Goal: Task Accomplishment & Management: Manage account settings

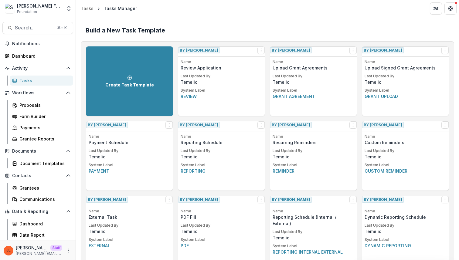
scroll to position [216, 0]
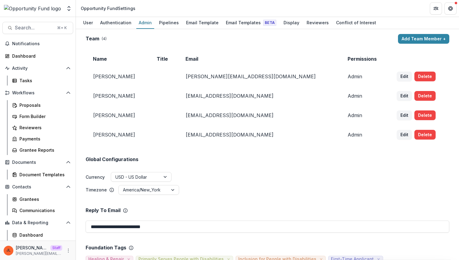
scroll to position [247, 0]
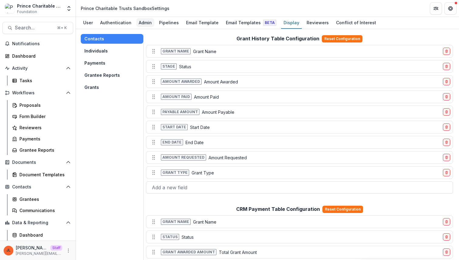
click at [145, 22] on div "Admin" at bounding box center [145, 22] width 18 height 9
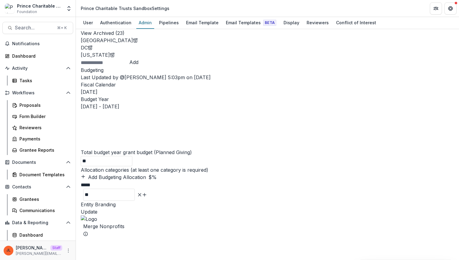
scroll to position [422, 0]
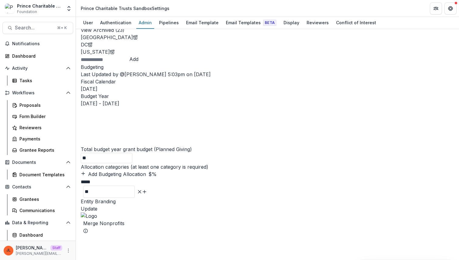
click at [124, 34] on button "View Archived ( 23 )" at bounding box center [103, 29] width 44 height 7
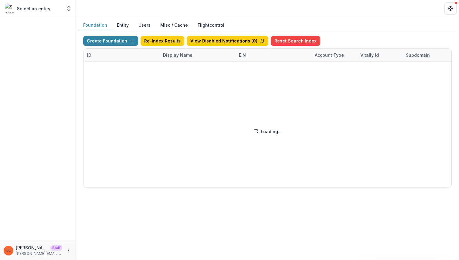
click at [174, 56] on div "Create Foundation Re-Index Results View Disabled Notifications ( 0 ) Reset Sear…" at bounding box center [267, 112] width 368 height 152
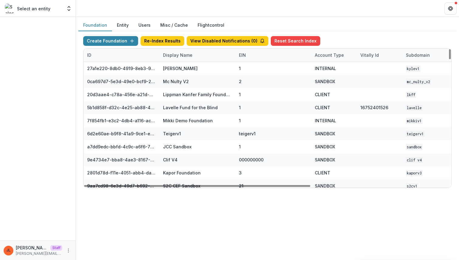
click at [180, 53] on div "Display Name" at bounding box center [177, 55] width 37 height 6
click at [179, 63] on div "Sort Ascending Sort Descending Hide Column" at bounding box center [196, 87] width 75 height 48
click at [179, 67] on input at bounding box center [196, 69] width 73 height 10
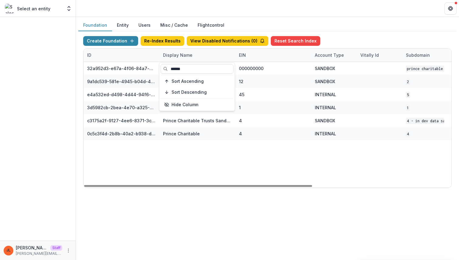
type input "******"
click at [192, 155] on div "32a952d3-e67a-4f06-84a7-e1815100216c Prince Charitable Trusts DEMO 000000000 SA…" at bounding box center [379, 125] width 592 height 126
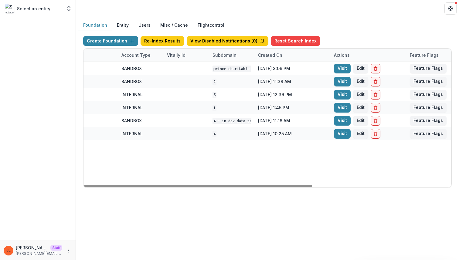
scroll to position [0, 224]
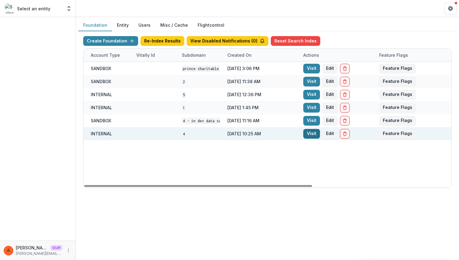
click at [312, 134] on link "Visit" at bounding box center [311, 134] width 17 height 10
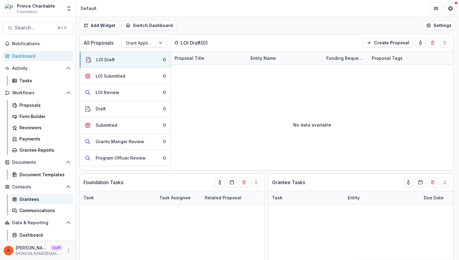
click at [39, 198] on div "Grantees" at bounding box center [43, 199] width 49 height 6
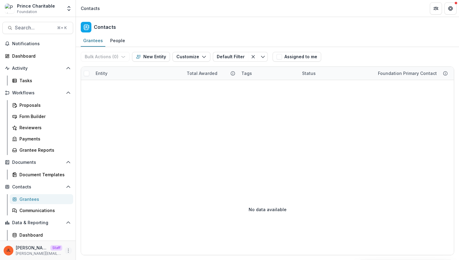
click at [66, 250] on icon "More" at bounding box center [68, 250] width 5 height 5
click at [94, 241] on link "User Settings" at bounding box center [106, 238] width 65 height 10
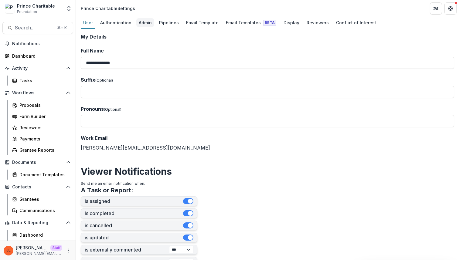
click at [136, 25] on div "Admin" at bounding box center [145, 22] width 18 height 9
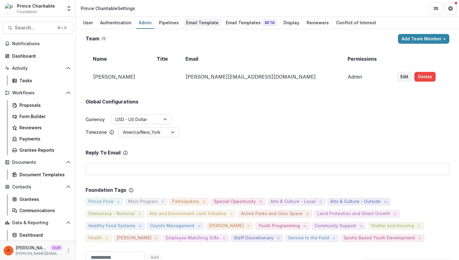
click at [192, 26] on div "Email Template" at bounding box center [202, 22] width 37 height 9
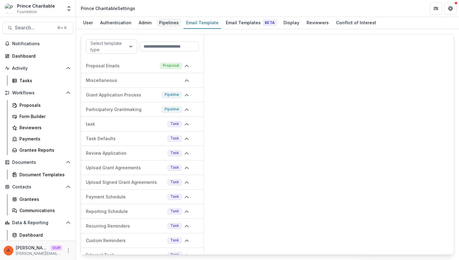
click at [167, 22] on div "Pipelines" at bounding box center [169, 22] width 25 height 9
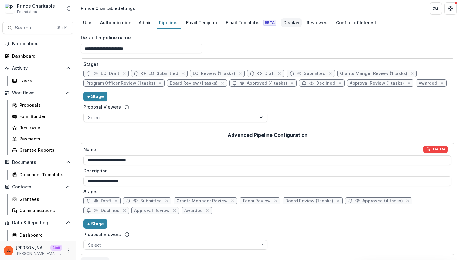
click at [285, 25] on div "Display" at bounding box center [291, 22] width 21 height 9
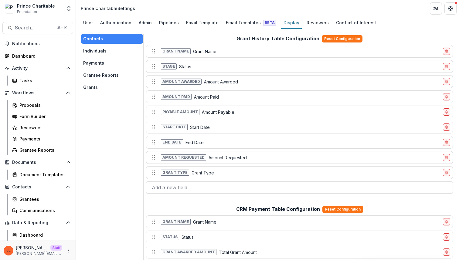
click at [96, 86] on button "Grants" at bounding box center [112, 88] width 62 height 10
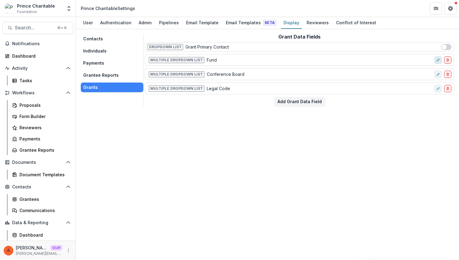
click at [438, 60] on icon "edit-field-row" at bounding box center [438, 60] width 4 height 4
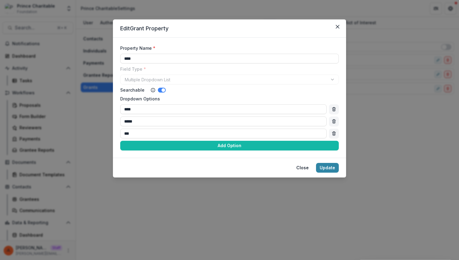
click at [396, 160] on div "Edit Grant Property Property Name * **** Field Type * Multiple Dropdown List Se…" at bounding box center [229, 130] width 459 height 260
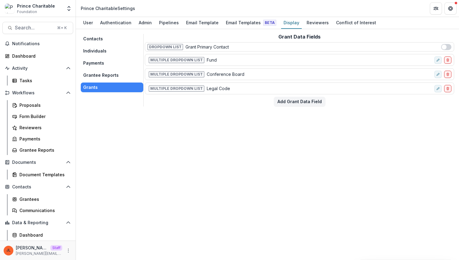
click at [97, 64] on button "Payments" at bounding box center [112, 63] width 62 height 10
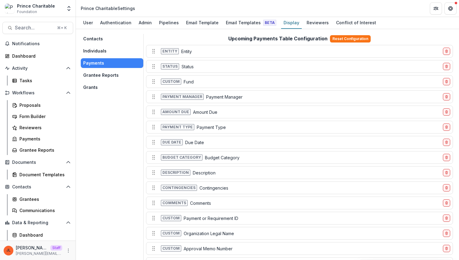
click at [41, 193] on div "Contacts Grantees Communications" at bounding box center [38, 198] width 76 height 33
click at [35, 201] on div "Grantees" at bounding box center [43, 199] width 49 height 6
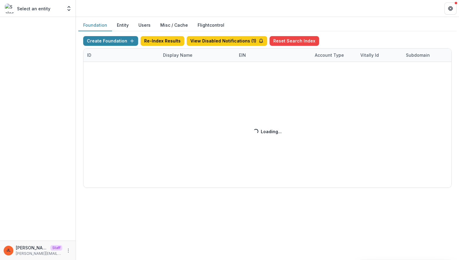
click at [175, 56] on div "Create Foundation Re-Index Results View Disabled Notifications ( 1 ) Reset Sear…" at bounding box center [267, 112] width 368 height 152
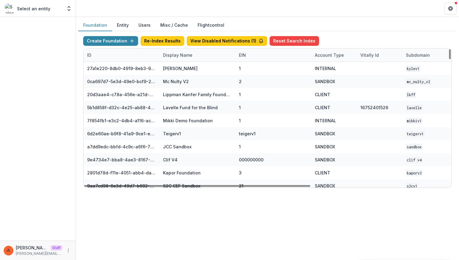
click at [179, 56] on div "Display Name" at bounding box center [177, 55] width 37 height 6
click at [178, 74] on div "Sort Ascending Sort Descending Hide Column" at bounding box center [196, 87] width 75 height 48
click at [178, 72] on input at bounding box center [196, 69] width 73 height 10
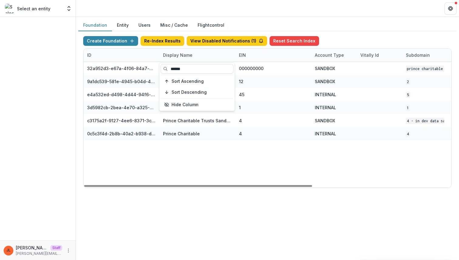
type input "******"
click at [202, 159] on div "32a952d3-e67a-4f06-84a7-e1815100216c Prince Charitable Trusts DEMO 000000000 SA…" at bounding box center [379, 125] width 592 height 126
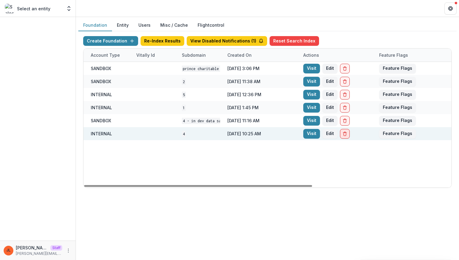
click at [342, 131] on icon "Delete Foundation" at bounding box center [344, 133] width 5 height 5
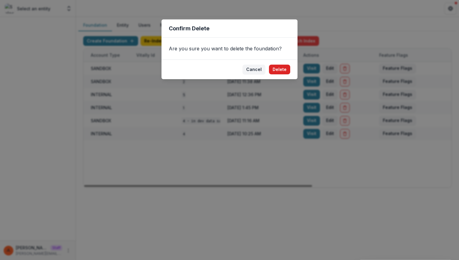
click at [287, 67] on button "Delete" at bounding box center [279, 70] width 21 height 10
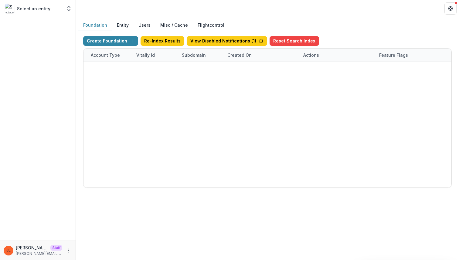
click at [119, 43] on div "Create Foundation Re-Index Results View Disabled Notifications ( 1 ) Reset Sear…" at bounding box center [267, 112] width 368 height 152
click at [128, 39] on div "Create Foundation Re-Index Results View Disabled Notifications ( 1 ) Reset Sear…" at bounding box center [267, 112] width 368 height 152
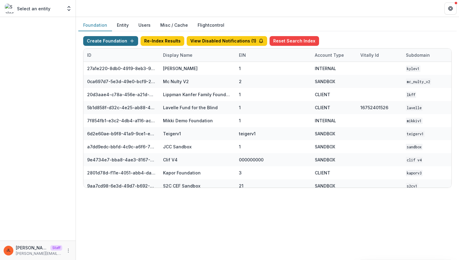
click at [117, 43] on button "Create Foundation" at bounding box center [110, 41] width 55 height 10
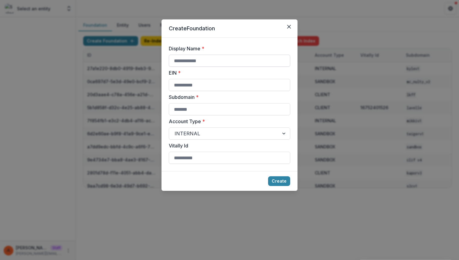
click at [190, 64] on input "Display Name *" at bounding box center [229, 61] width 121 height 12
type input "**********"
type input "*"
click at [285, 182] on button "Create" at bounding box center [279, 181] width 22 height 10
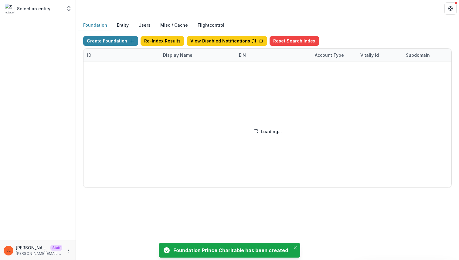
click at [167, 54] on div "Create Foundation Re-Index Results View Disabled Notifications ( 1 ) Reset Sear…" at bounding box center [267, 112] width 368 height 152
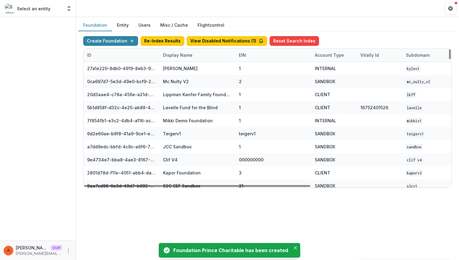
click at [173, 55] on div "Display Name" at bounding box center [177, 55] width 37 height 6
click at [172, 71] on input at bounding box center [196, 69] width 73 height 10
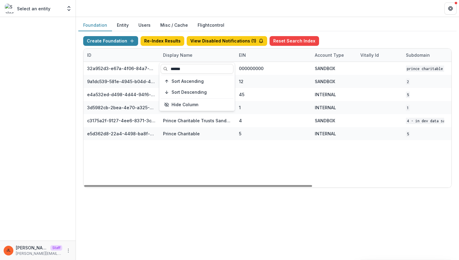
type input "******"
click at [200, 169] on div "32a952d3-e67a-4f06-84a7-e1815100216c Prince Charitable Trusts DEMO 000000000 SA…" at bounding box center [379, 125] width 592 height 126
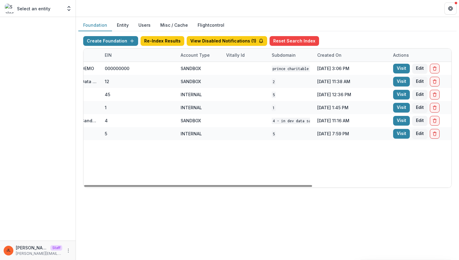
scroll to position [0, 224]
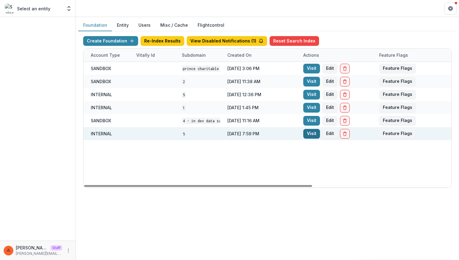
click at [305, 134] on link "Visit" at bounding box center [311, 134] width 17 height 10
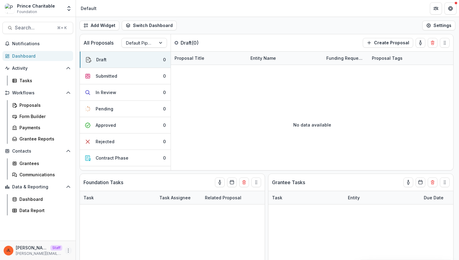
click at [69, 248] on button "More" at bounding box center [68, 250] width 7 height 7
click at [90, 238] on link "User Settings" at bounding box center [108, 238] width 65 height 10
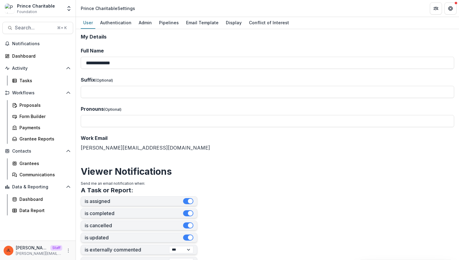
click at [146, 17] on div "Prince Charitable Foundation Foundations Jeanne Foundation Nonprofits Cool Eart…" at bounding box center [229, 8] width 459 height 17
click at [142, 28] on link "Admin" at bounding box center [145, 23] width 18 height 12
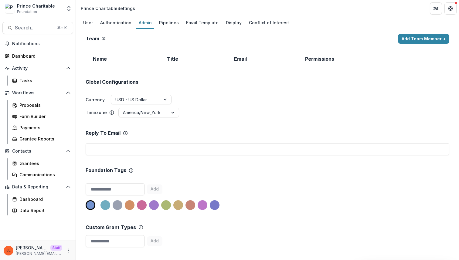
click at [434, 42] on button "Add Team Member +" at bounding box center [423, 39] width 51 height 10
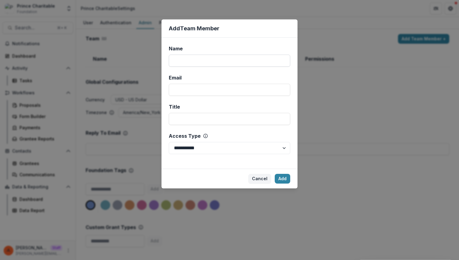
click at [238, 65] on input "Name" at bounding box center [229, 61] width 121 height 12
type input "****"
type input "**********"
select select "*****"
click at [286, 178] on button "Add" at bounding box center [282, 179] width 15 height 10
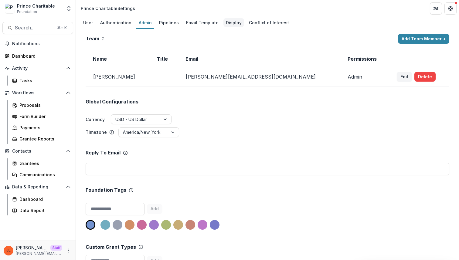
click at [233, 25] on div "Display" at bounding box center [233, 22] width 21 height 9
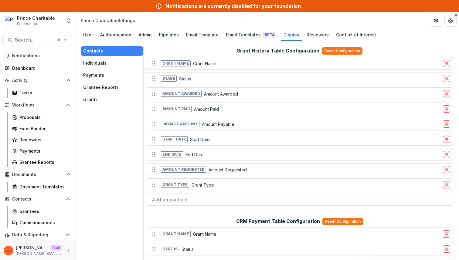
click at [102, 93] on div "Contacts Individuals Payments Grantee Reports Grants" at bounding box center [112, 75] width 62 height 58
click at [93, 96] on button "Grants" at bounding box center [112, 100] width 62 height 10
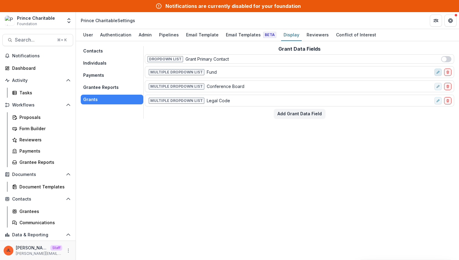
click at [437, 73] on icon "edit-field-row" at bounding box center [438, 72] width 4 height 4
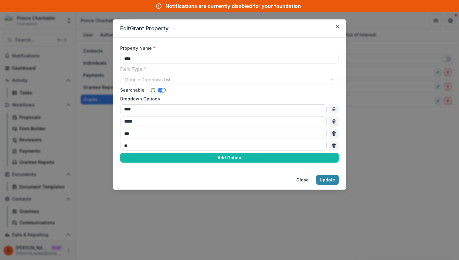
click at [431, 121] on div "Edit Grant Property Property Name * **** Field Type * Multiple Dropdown List Se…" at bounding box center [229, 130] width 459 height 260
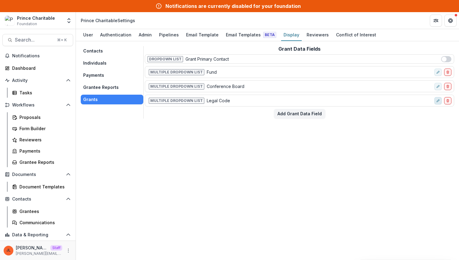
click at [436, 100] on button "edit-field-row" at bounding box center [437, 100] width 7 height 7
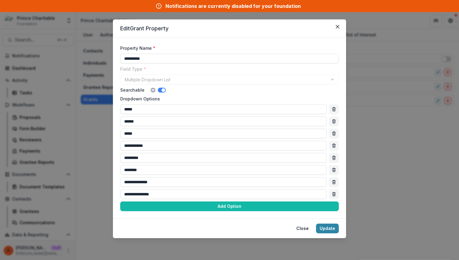
click at [409, 137] on div "**********" at bounding box center [229, 130] width 459 height 260
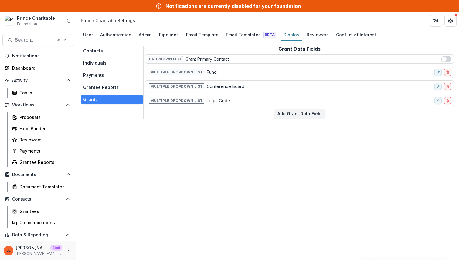
click at [98, 49] on button "Contacts" at bounding box center [112, 51] width 62 height 10
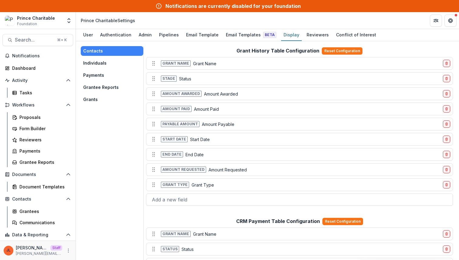
click at [93, 63] on button "Individuals" at bounding box center [112, 63] width 62 height 10
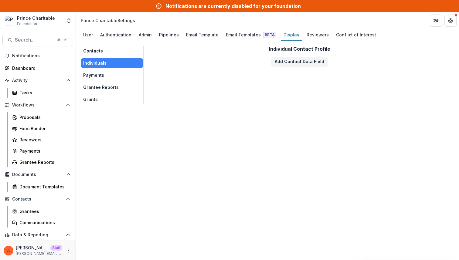
click at [98, 72] on button "Payments" at bounding box center [112, 75] width 62 height 10
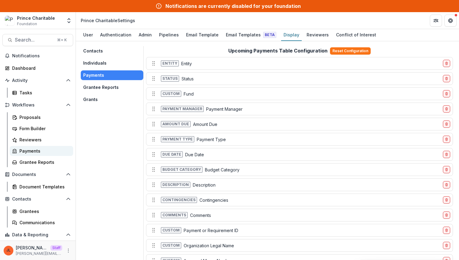
click at [40, 150] on div "Payments" at bounding box center [43, 151] width 49 height 6
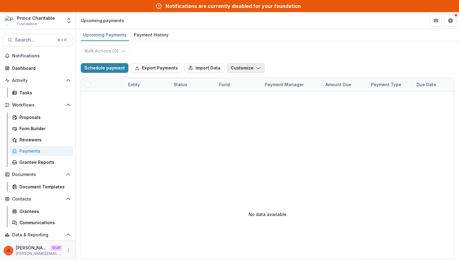
click at [246, 69] on button "Customize" at bounding box center [246, 68] width 38 height 10
click at [234, 91] on button "Manage Custom Fields" at bounding box center [226, 92] width 65 height 10
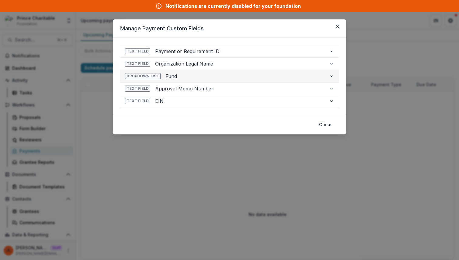
click at [227, 80] on button "Dropdown List Fund" at bounding box center [229, 76] width 218 height 12
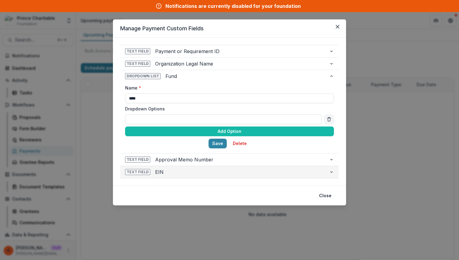
click at [265, 175] on span "EIN" at bounding box center [239, 171] width 169 height 7
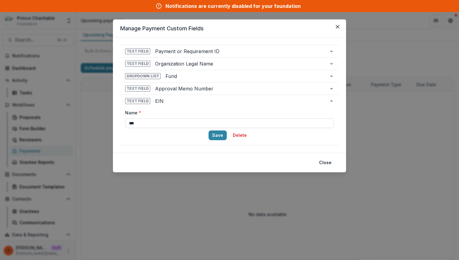
click at [280, 144] on div "Name * *** Save Delete" at bounding box center [229, 126] width 218 height 38
click at [393, 167] on div "**********" at bounding box center [229, 130] width 459 height 260
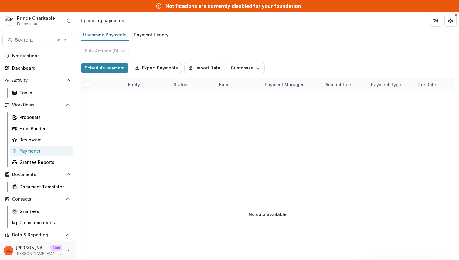
click at [170, 149] on div at bounding box center [436, 129] width 711 height 77
click at [209, 128] on div at bounding box center [436, 129] width 711 height 77
click at [35, 210] on div "Grantees" at bounding box center [43, 211] width 49 height 6
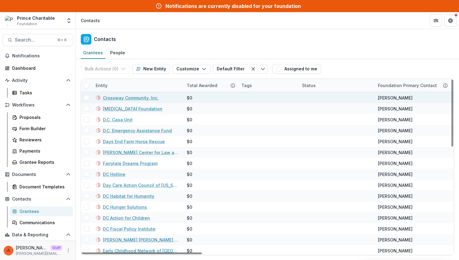
click at [144, 96] on link "Crossway Community, Inc." at bounding box center [131, 98] width 56 height 6
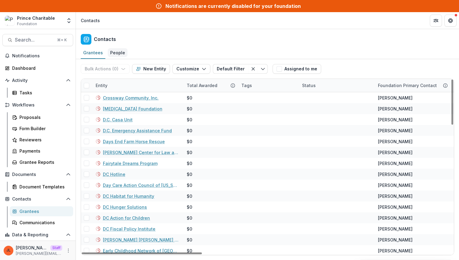
click at [108, 56] on div "People" at bounding box center [118, 52] width 20 height 9
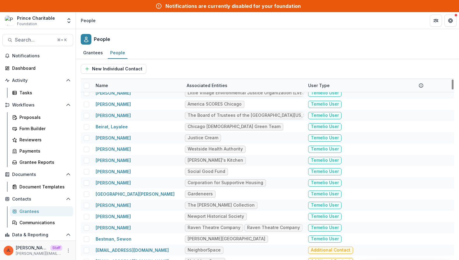
scroll to position [986, 0]
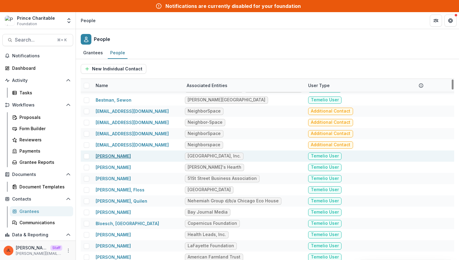
click at [113, 154] on link "[PERSON_NAME]" at bounding box center [113, 156] width 35 height 5
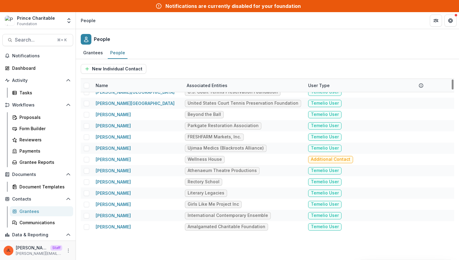
scroll to position [1997, 0]
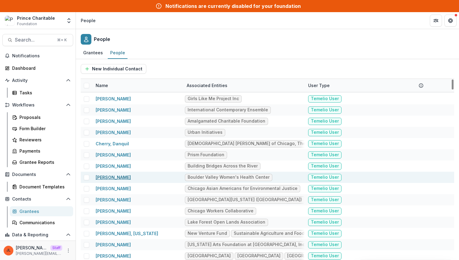
click at [120, 177] on link "[PERSON_NAME]" at bounding box center [113, 177] width 35 height 5
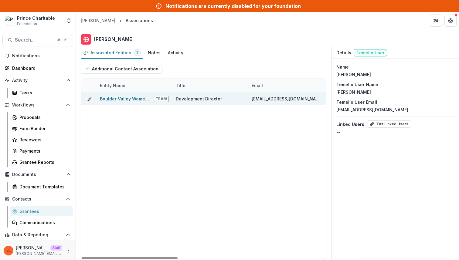
click at [123, 100] on link "Boulder Valley Women's Health Center" at bounding box center [141, 98] width 83 height 5
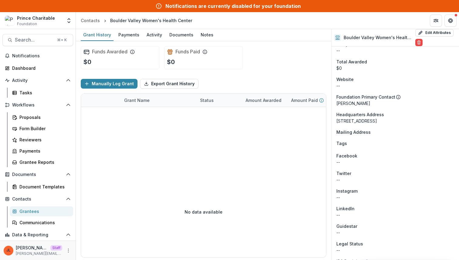
scroll to position [463, 0]
